Goal: Transaction & Acquisition: Subscribe to service/newsletter

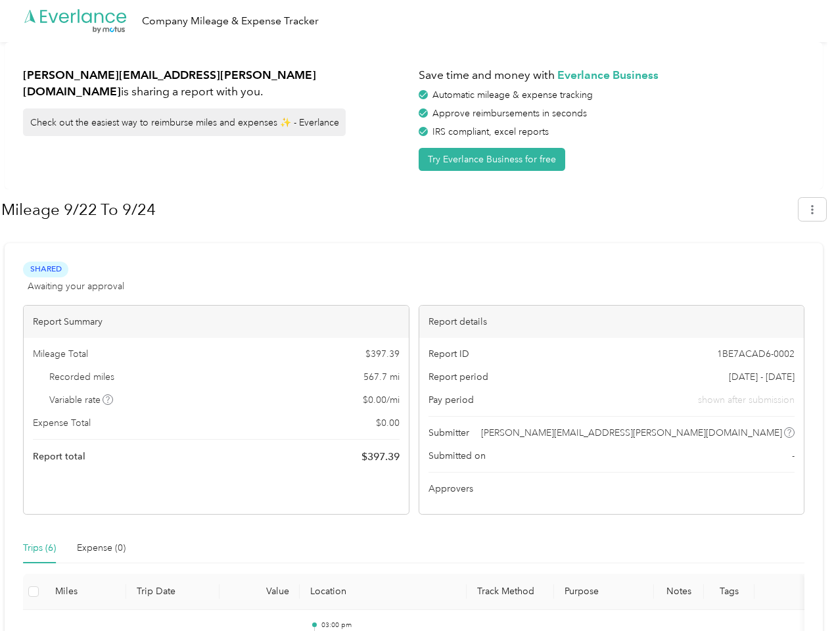
click at [419, 315] on div "Report details" at bounding box center [611, 321] width 385 height 32
click at [416, 21] on div ".cls-1 { fill: #00adee; } .cls-2 { fill: #fff; } .cls-3 { fill: #707372; } .cls…" at bounding box center [413, 21] width 827 height 42
click at [494, 159] on button "Try Everlance Business for free" at bounding box center [491, 159] width 146 height 23
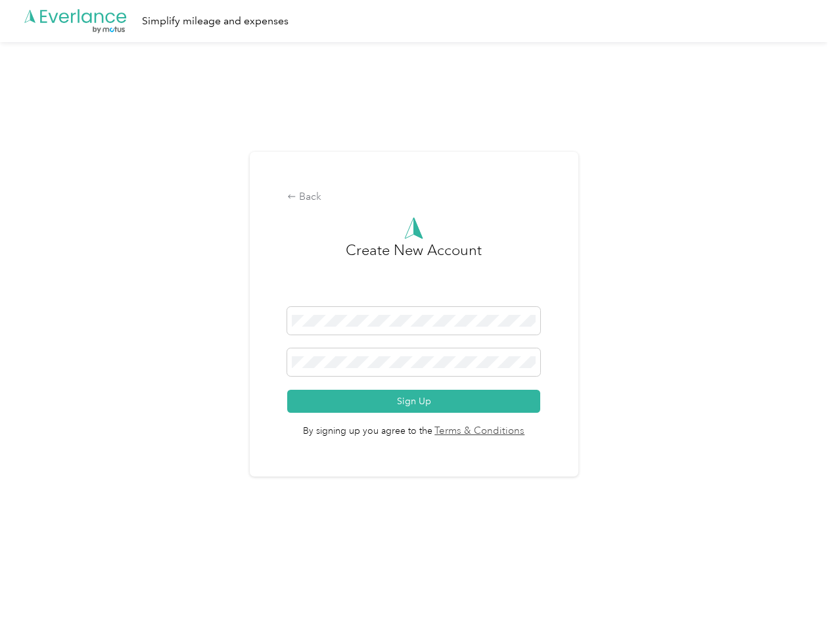
drag, startPoint x: 0, startPoint y: 0, endPoint x: 7, endPoint y: 7, distance: 9.3
click at [399, 210] on div "Back Create New Account Sign Up By signing up you agree to the Terms & Conditio…" at bounding box center [414, 314] width 328 height 325
click at [819, 209] on div "Back Create New Account Sign Up By signing up you agree to the Terms & Conditio…" at bounding box center [413, 319] width 827 height 555
click at [108, 399] on div "Back Create New Account Sign Up By signing up you agree to the Terms & Conditio…" at bounding box center [413, 319] width 827 height 555
click at [518, 432] on link "Terms & Conditions" at bounding box center [478, 431] width 93 height 15
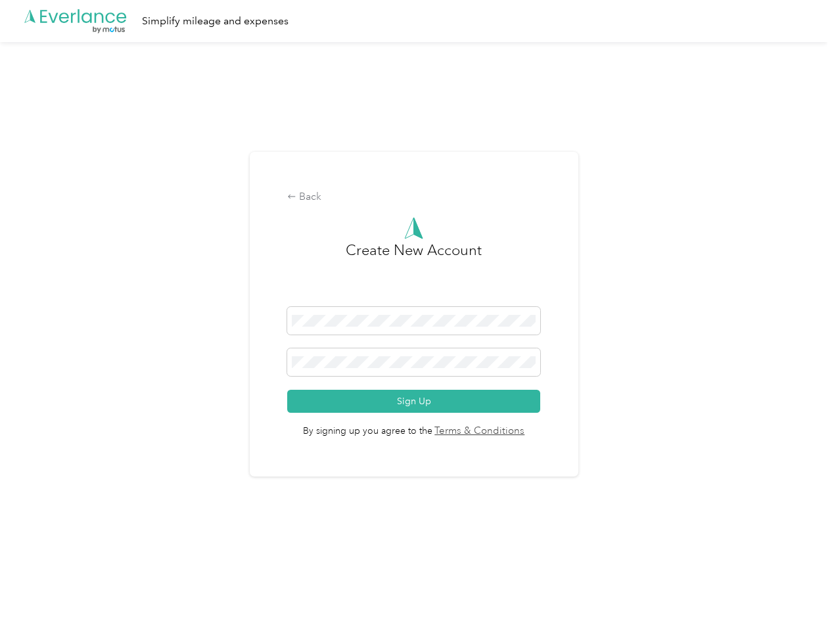
click at [39, 548] on div "Back Create New Account Sign Up By signing up you agree to the Terms & Conditio…" at bounding box center [413, 319] width 827 height 555
click at [101, 548] on div "Back Create New Account Sign Up By signing up you agree to the Terms & Conditio…" at bounding box center [413, 319] width 827 height 555
click at [34, 591] on div "Back Create New Account Sign Up By signing up you agree to the Terms & Conditio…" at bounding box center [413, 319] width 827 height 555
